Goal: Information Seeking & Learning: Find specific fact

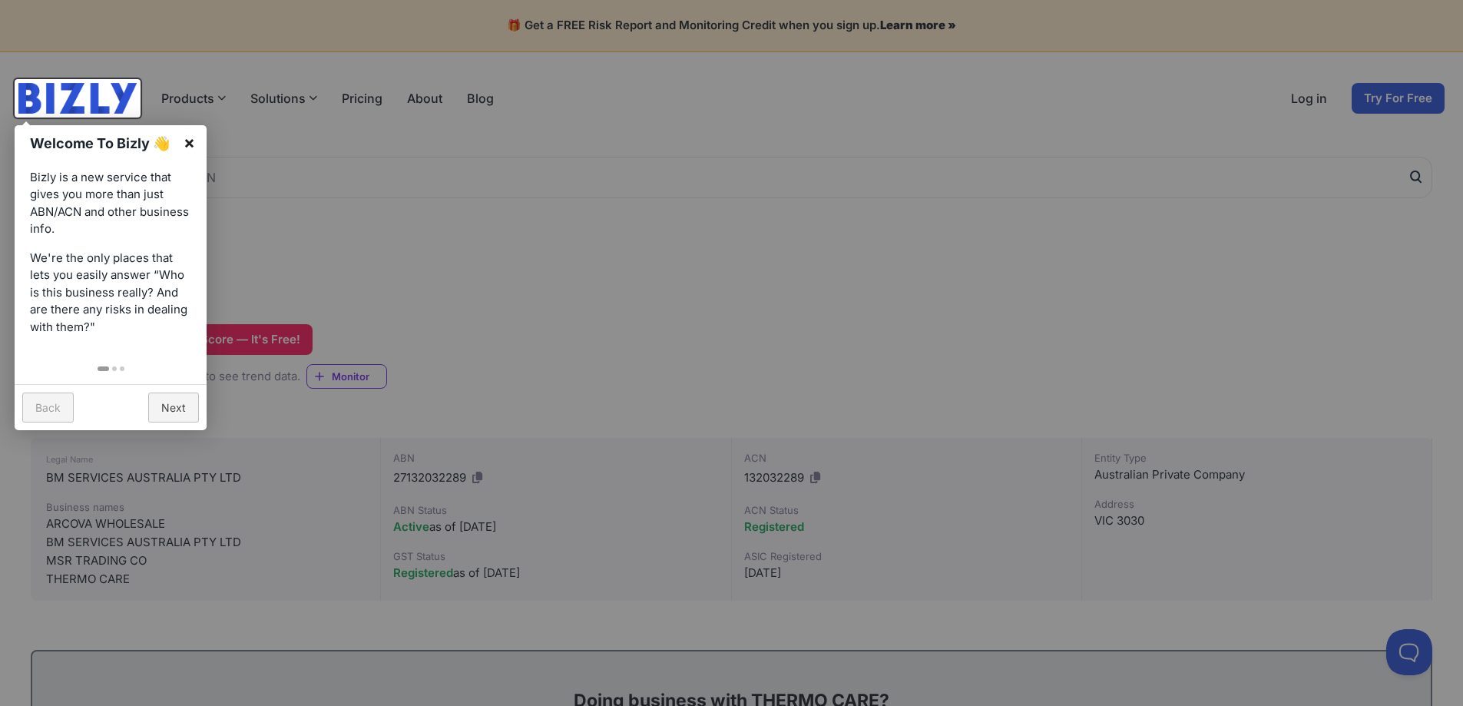
click at [195, 138] on link "×" at bounding box center [189, 142] width 35 height 35
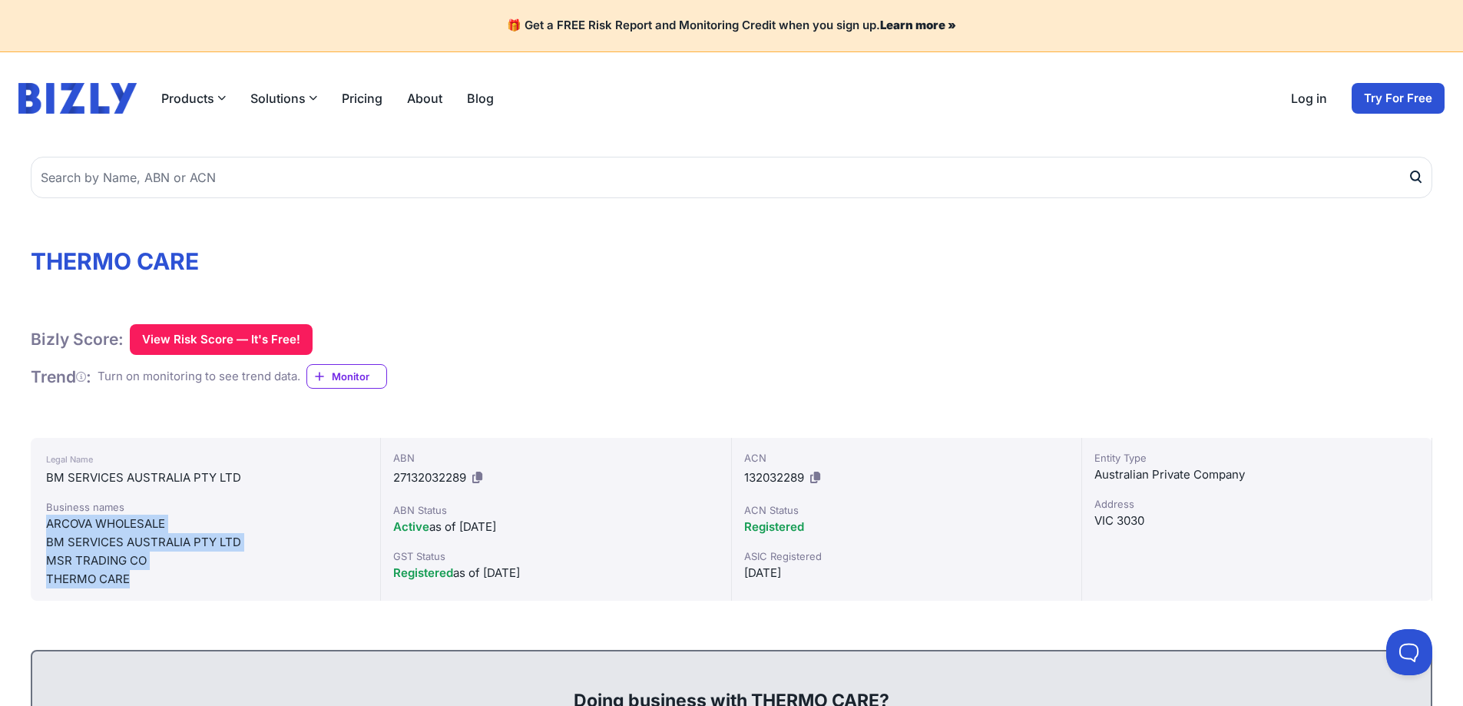
drag, startPoint x: 143, startPoint y: 581, endPoint x: 45, endPoint y: 525, distance: 113.2
click at [45, 525] on div "Legal Name BM SERVICES AUSTRALIA PTY LTD Business names ARCOVA WHOLESALE BM SER…" at bounding box center [206, 519] width 350 height 163
copy div "ARCOVA WHOLESALE BM SERVICES AUSTRALIA PTY LTD MSR TRADING CO THERMO CARE"
click at [75, 531] on div "ARCOVA WHOLESALE" at bounding box center [205, 524] width 319 height 18
drag, startPoint x: 47, startPoint y: 543, endPoint x: 250, endPoint y: 545, distance: 202.8
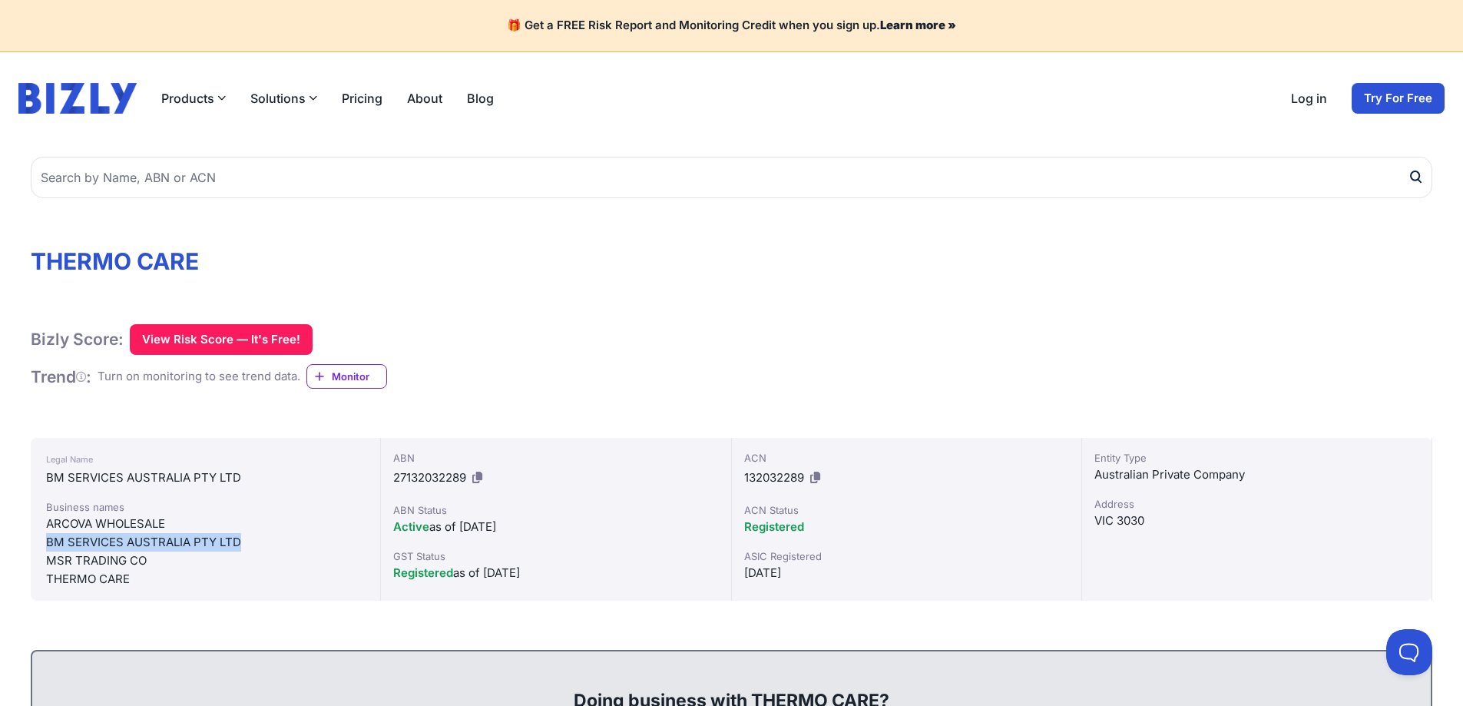
click at [250, 545] on div "BM SERVICES AUSTRALIA PTY LTD" at bounding box center [205, 542] width 319 height 18
copy div "BM SERVICES AUSTRALIA PTY LTD"
drag, startPoint x: 168, startPoint y: 524, endPoint x: 22, endPoint y: 531, distance: 146.1
copy div "ARCOVA WHOLESALE"
